Goal: Use online tool/utility

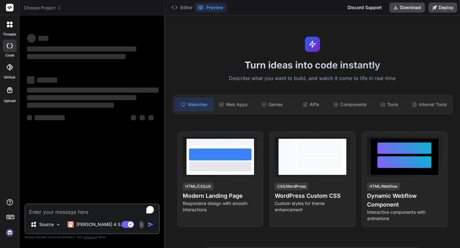
type textarea "x"
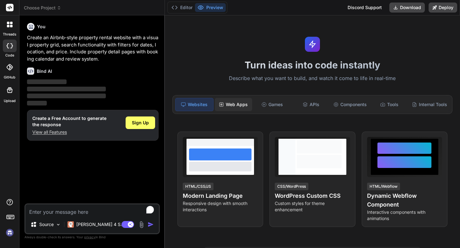
click at [239, 103] on div "Web Apps" at bounding box center [234, 104] width 38 height 13
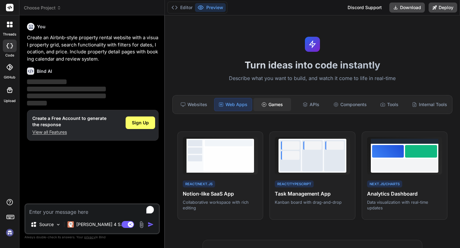
click at [264, 102] on circle at bounding box center [264, 104] width 4 height 4
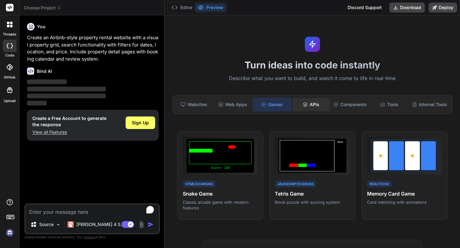
click at [312, 106] on div "APIs" at bounding box center [311, 104] width 38 height 13
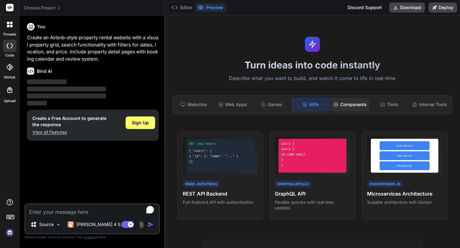
click at [350, 102] on div "Components" at bounding box center [350, 104] width 38 height 13
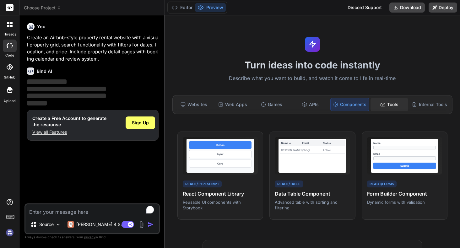
click at [382, 100] on div "Tools" at bounding box center [389, 104] width 38 height 13
